Goal: Information Seeking & Learning: Learn about a topic

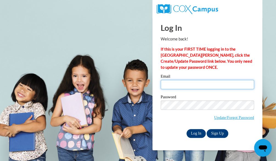
type input "[EMAIL_ADDRESS][DOMAIN_NAME]"
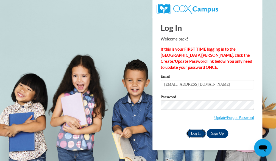
click at [199, 131] on input "Log In" at bounding box center [195, 133] width 19 height 9
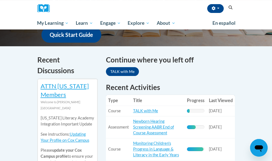
scroll to position [201, 0]
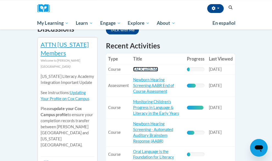
click at [133, 67] on link "TALK with Me" at bounding box center [145, 69] width 25 height 5
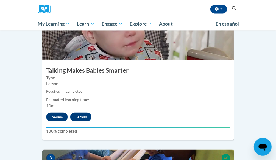
scroll to position [290, 0]
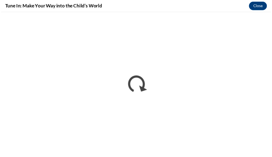
scroll to position [0, 0]
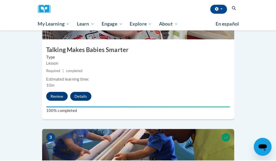
scroll to position [307, 0]
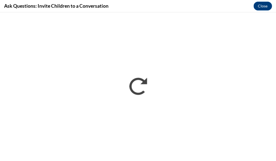
scroll to position [0, 0]
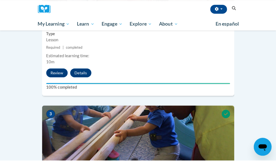
scroll to position [333, 0]
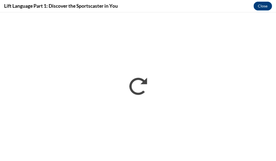
scroll to position [0, 0]
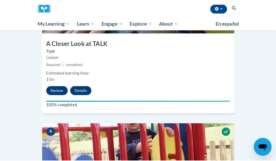
scroll to position [463, 0]
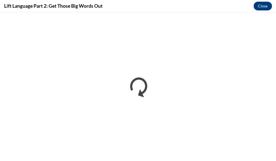
scroll to position [0, 0]
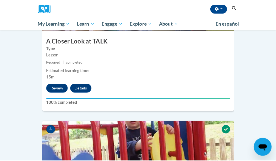
scroll to position [463, 0]
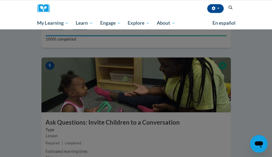
scroll to position [688, 0]
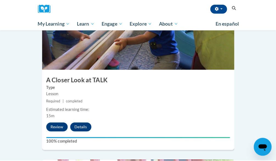
scroll to position [420, 0]
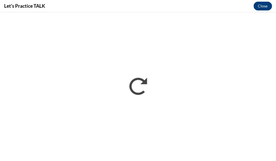
scroll to position [0, 0]
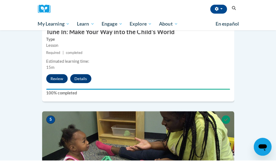
scroll to position [614, 0]
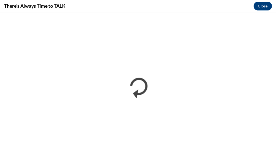
scroll to position [0, 0]
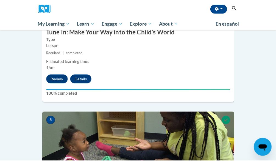
scroll to position [630, 0]
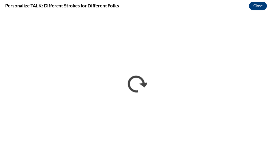
scroll to position [0, 0]
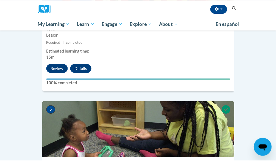
scroll to position [620, 0]
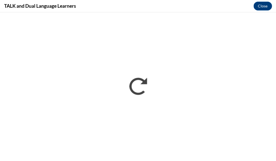
scroll to position [0, 0]
